Goal: Task Accomplishment & Management: Complete application form

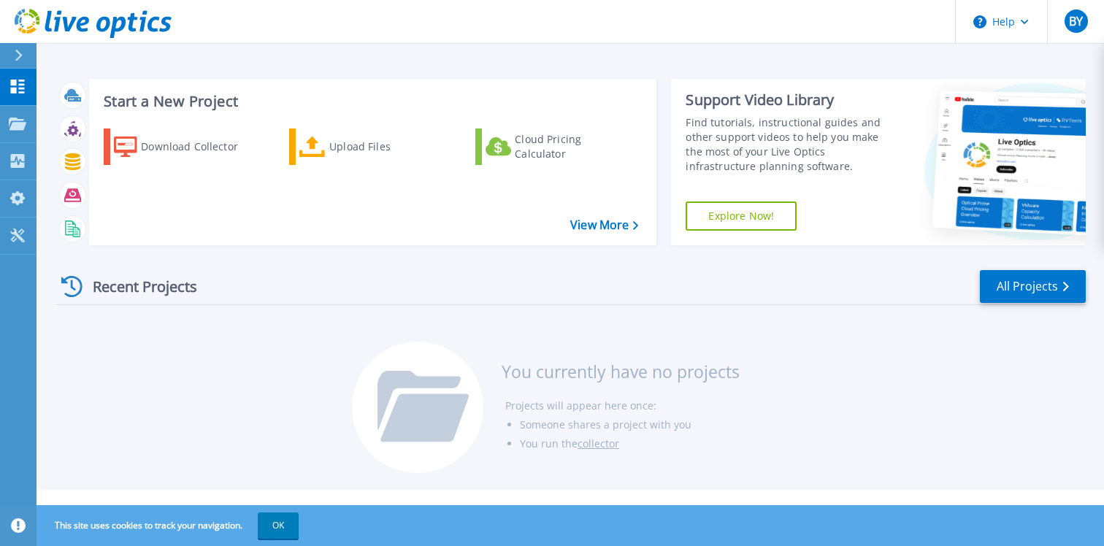
click at [498, 277] on div "Recent Projects All Projects" at bounding box center [571, 287] width 1030 height 37
click at [21, 129] on icon at bounding box center [18, 124] width 18 height 12
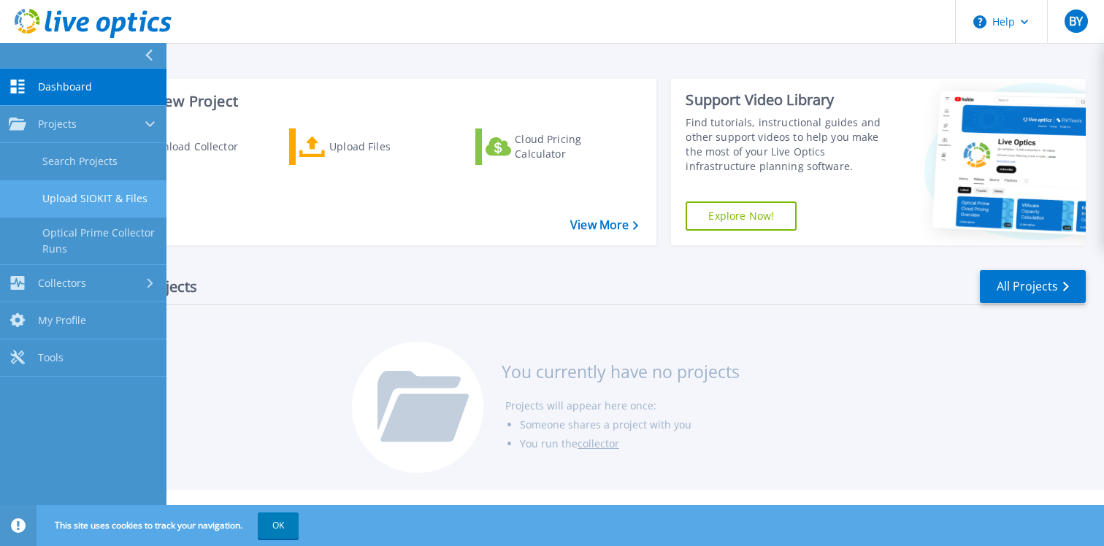
click at [100, 210] on link "Upload SIOKIT & Files" at bounding box center [83, 198] width 167 height 37
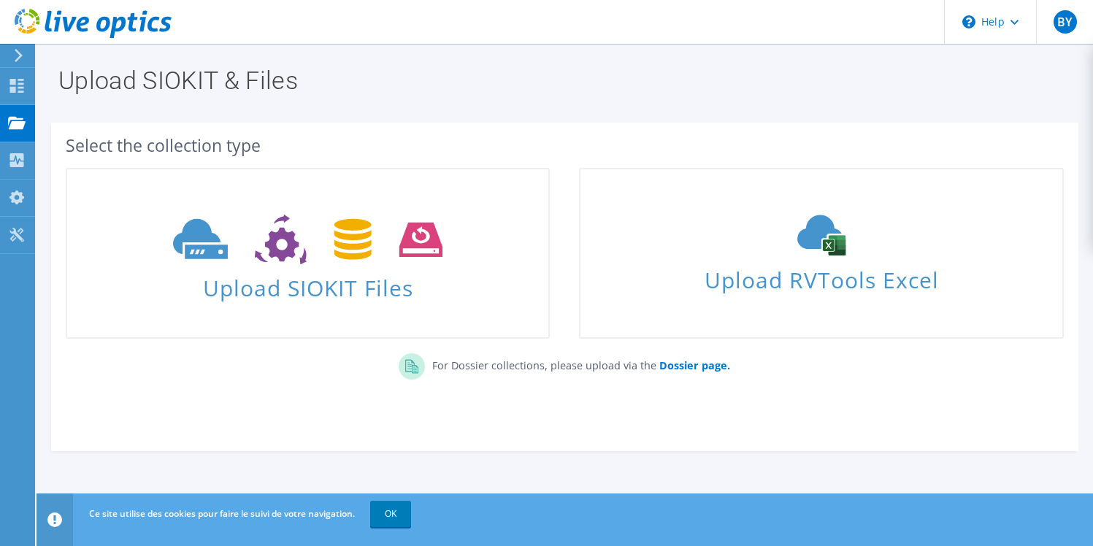
click at [905, 370] on div "For Dossier collections, please upload via the Dossier page." at bounding box center [565, 371] width 1028 height 50
click at [684, 368] on b "Dossier page." at bounding box center [695, 366] width 71 height 14
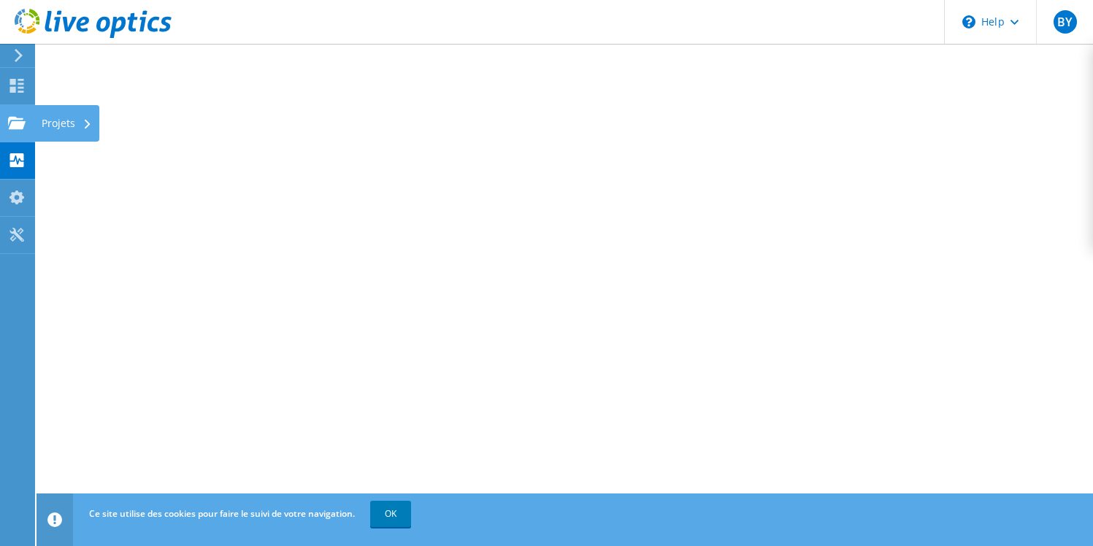
click at [15, 129] on use at bounding box center [17, 122] width 18 height 12
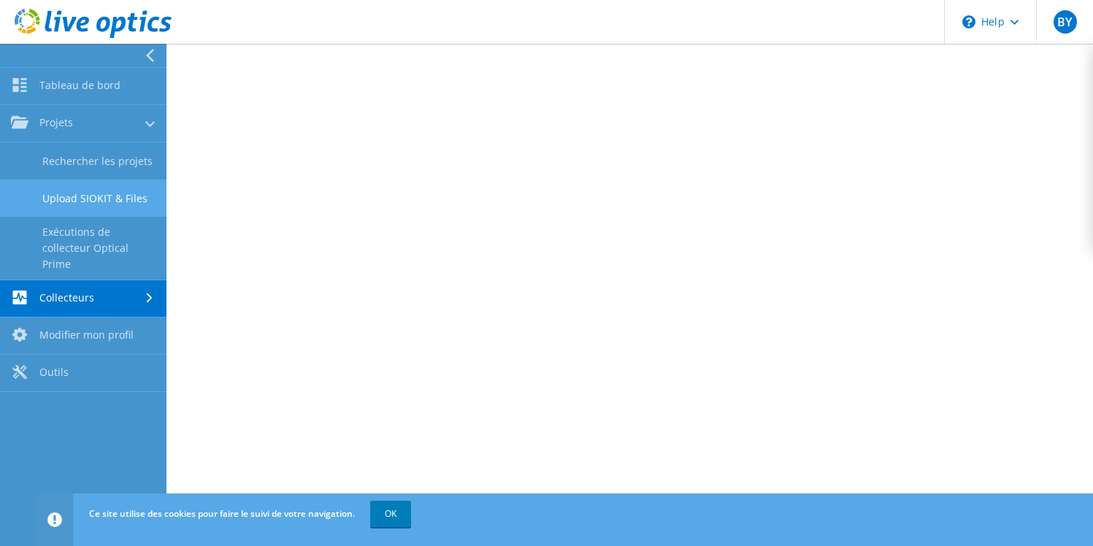
click at [74, 203] on link "Upload SIOKIT & Files" at bounding box center [83, 198] width 167 height 37
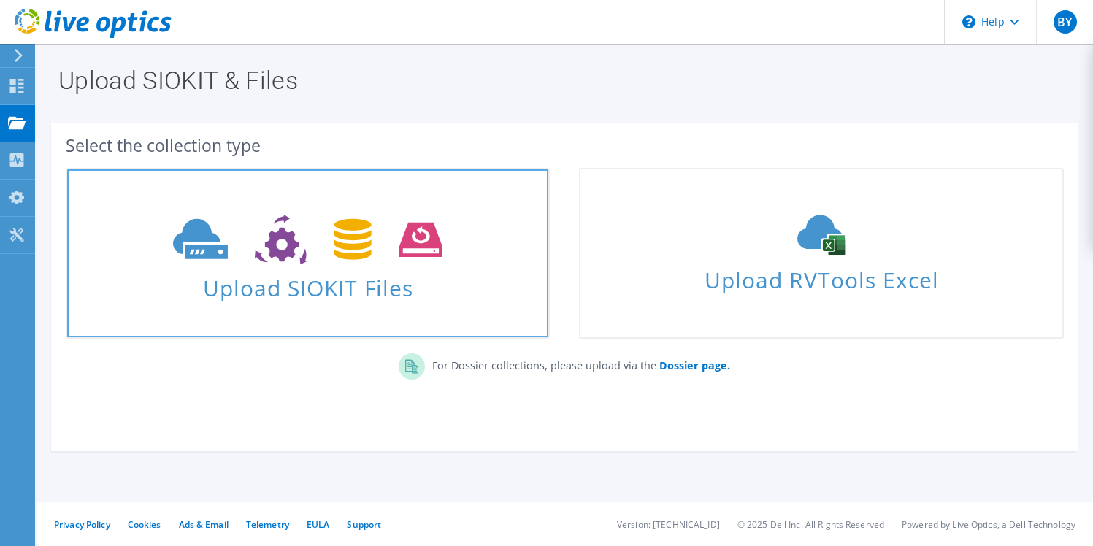
click at [389, 231] on icon at bounding box center [308, 240] width 270 height 50
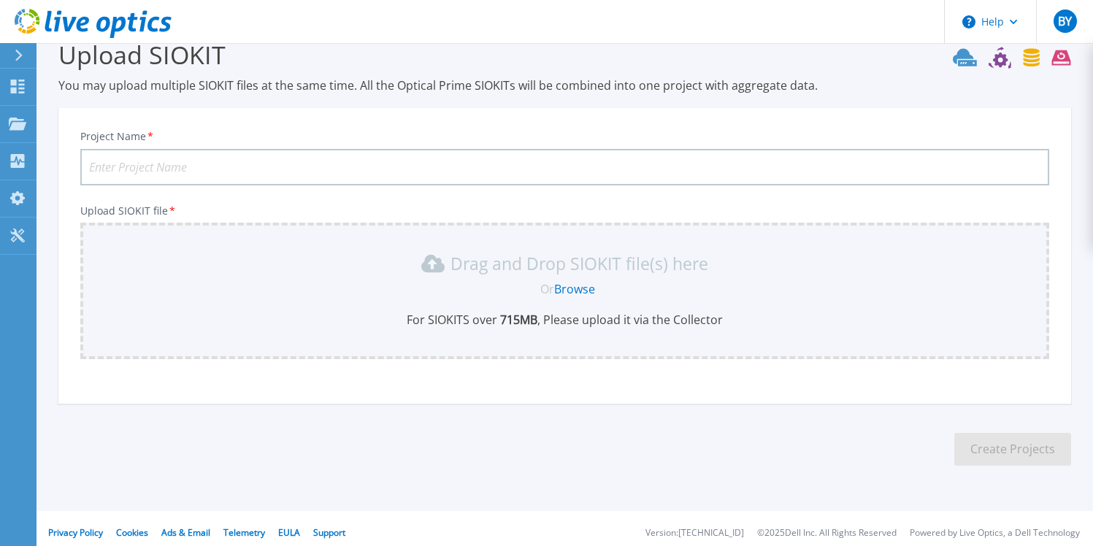
scroll to position [35, 0]
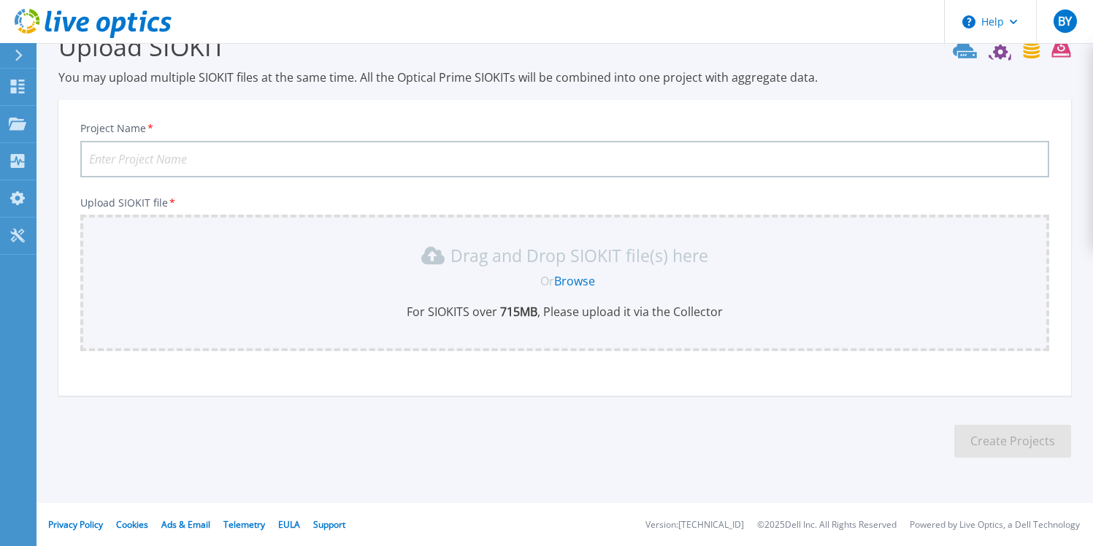
click at [270, 162] on input "Project Name *" at bounding box center [564, 159] width 969 height 37
click at [518, 234] on div "Drag and Drop SIOKIT file(s) here Or Browse For SIOKITS over 715 MB , Please up…" at bounding box center [564, 283] width 969 height 137
click at [529, 268] on div "Drag and Drop SIOKIT file(s) here Or Browse For SIOKITS over 715 MB , Please up…" at bounding box center [565, 282] width 952 height 76
click at [570, 280] on link "Browse" at bounding box center [574, 281] width 41 height 16
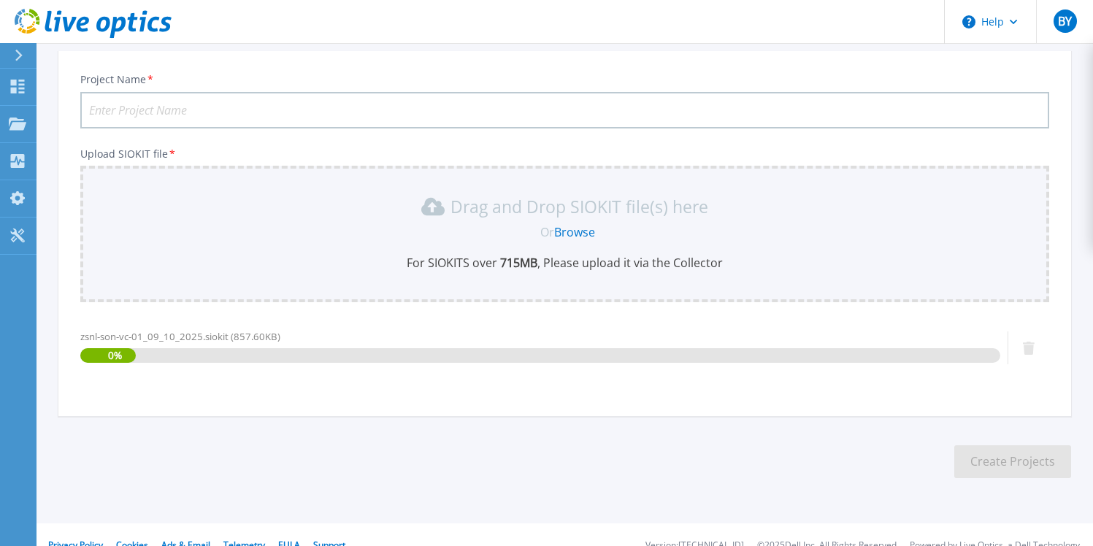
scroll to position [104, 0]
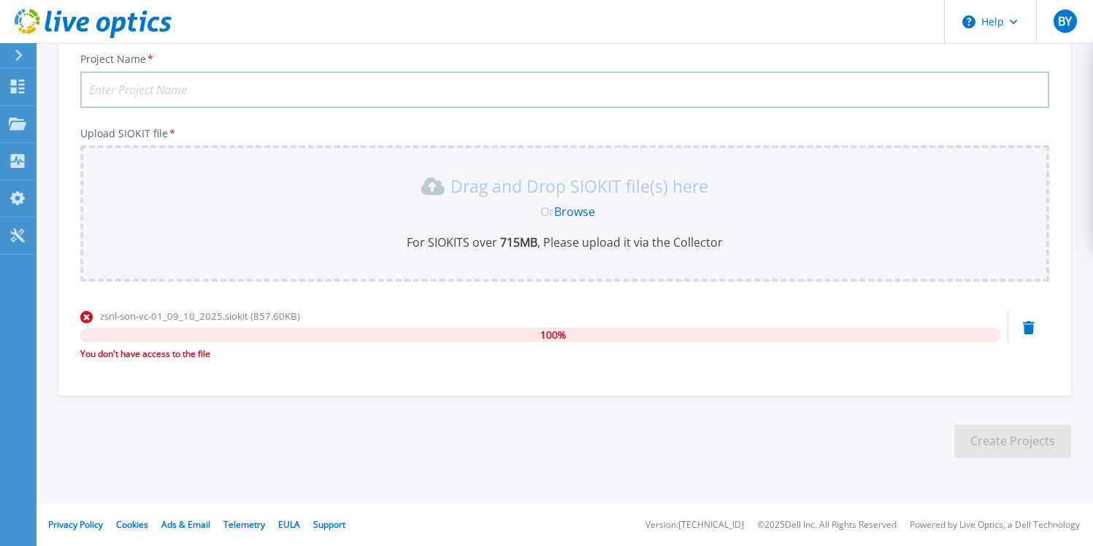
click at [158, 350] on div "You don't have access to the file" at bounding box center [540, 354] width 920 height 15
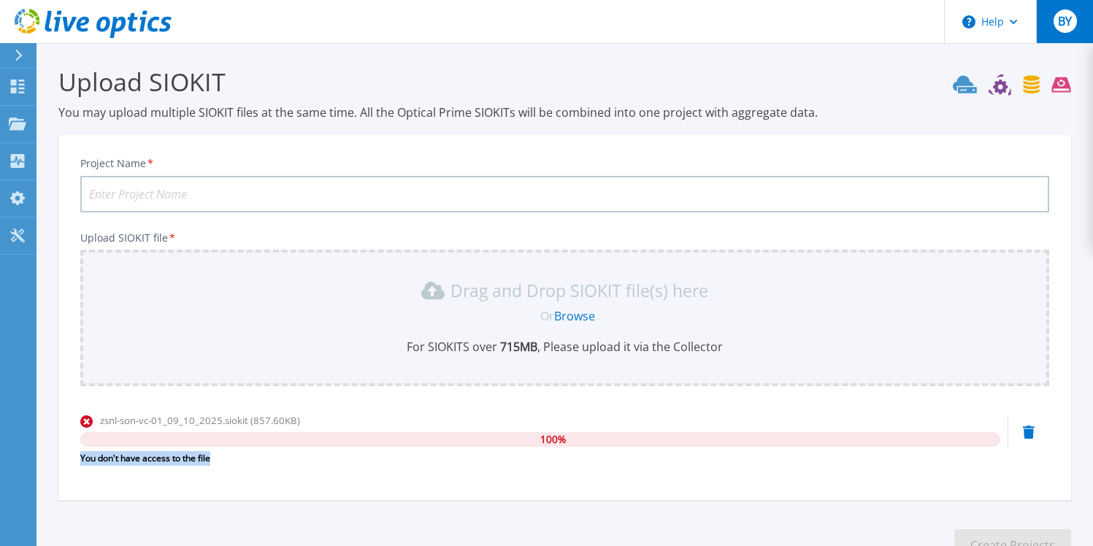
click at [1055, 15] on div "BY" at bounding box center [1065, 20] width 23 height 23
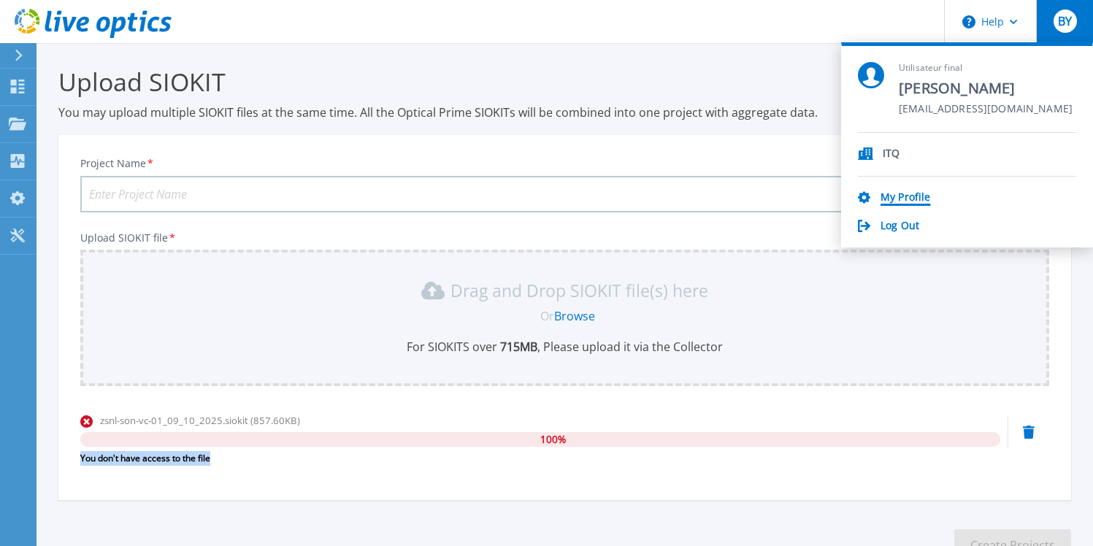
click at [903, 199] on link "My Profile" at bounding box center [906, 198] width 50 height 14
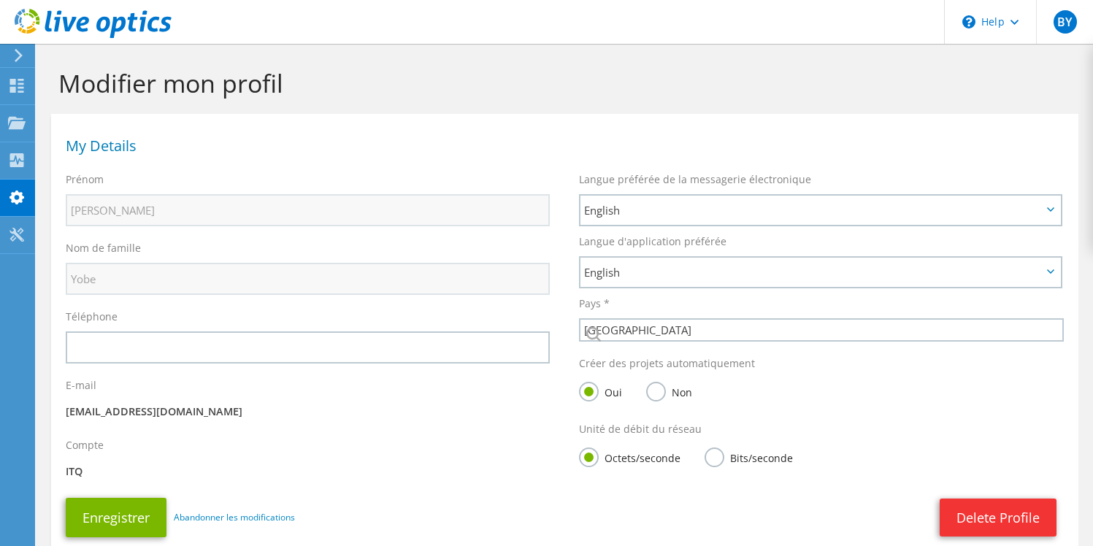
select select "73"
